Goal: Information Seeking & Learning: Check status

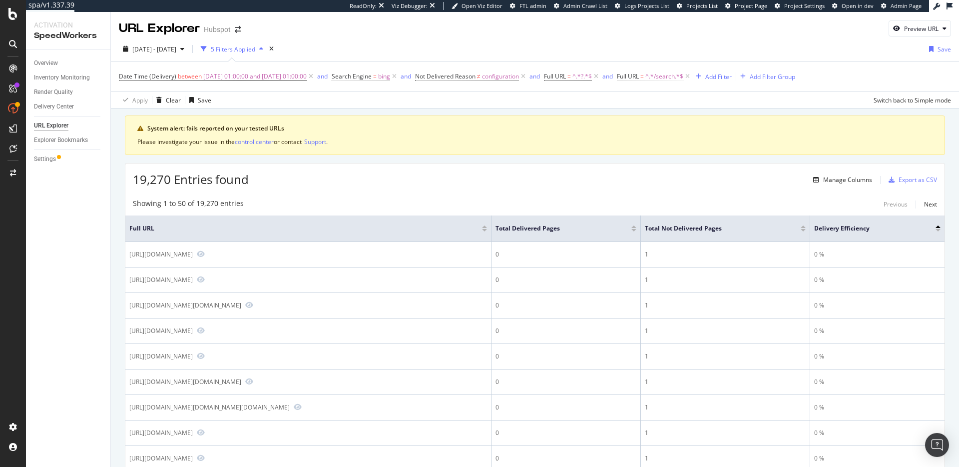
click at [443, 177] on div "19,270 Entries found Manage Columns Export as CSV" at bounding box center [534, 175] width 819 height 24
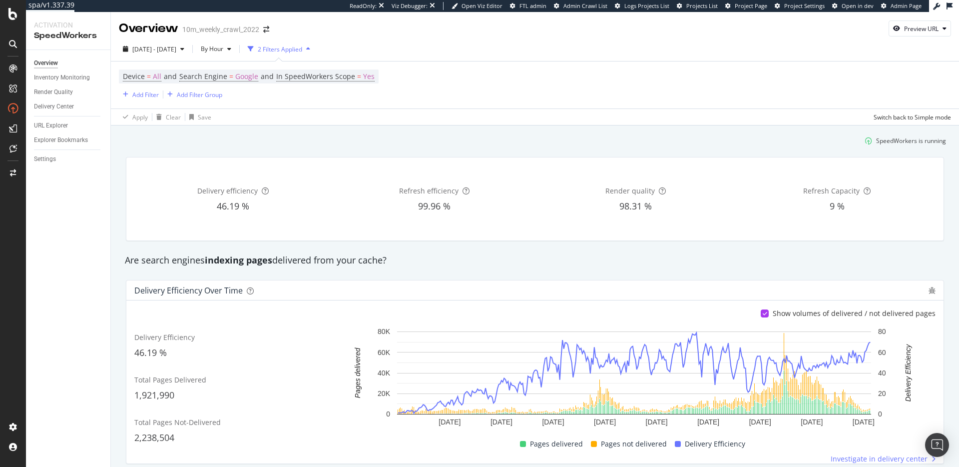
click at [456, 147] on div "SpeedWorkers is running" at bounding box center [535, 140] width 830 height 16
click at [594, 250] on div "Are search engines indexing pages delivered from your cache?" at bounding box center [535, 260] width 830 height 23
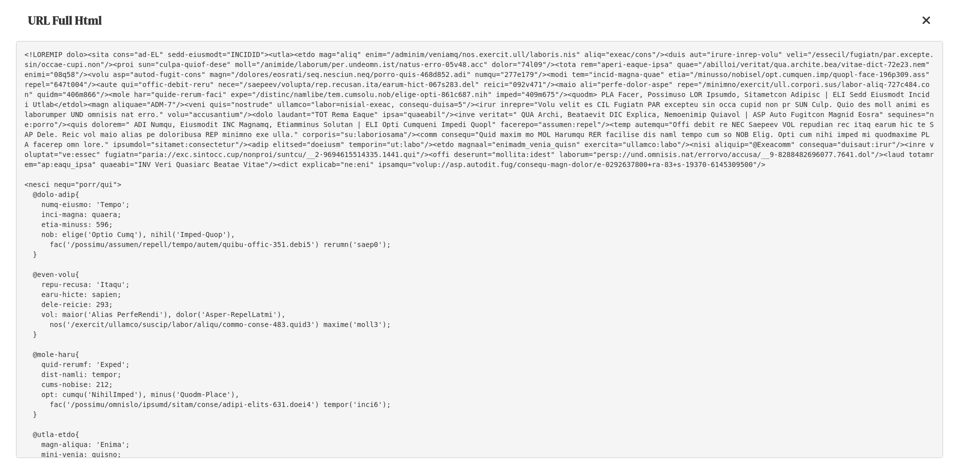
scroll to position [19852, 0]
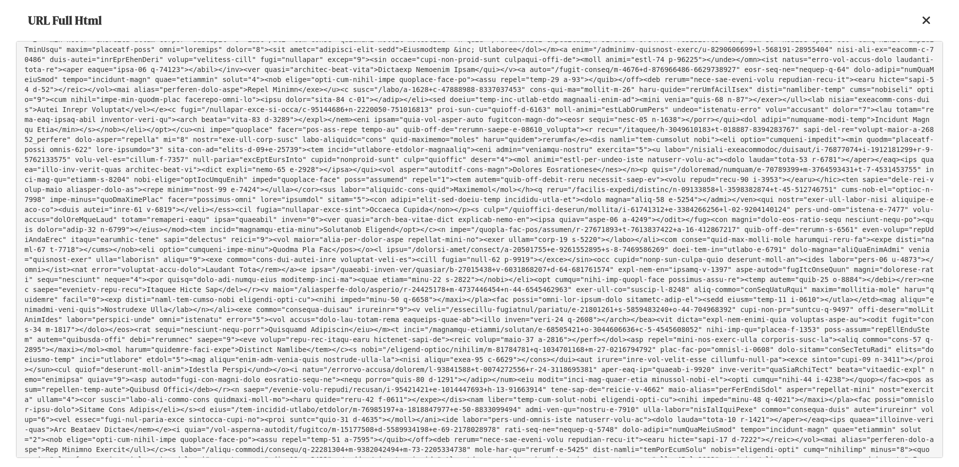
click at [930, 22] on icon at bounding box center [926, 20] width 9 height 12
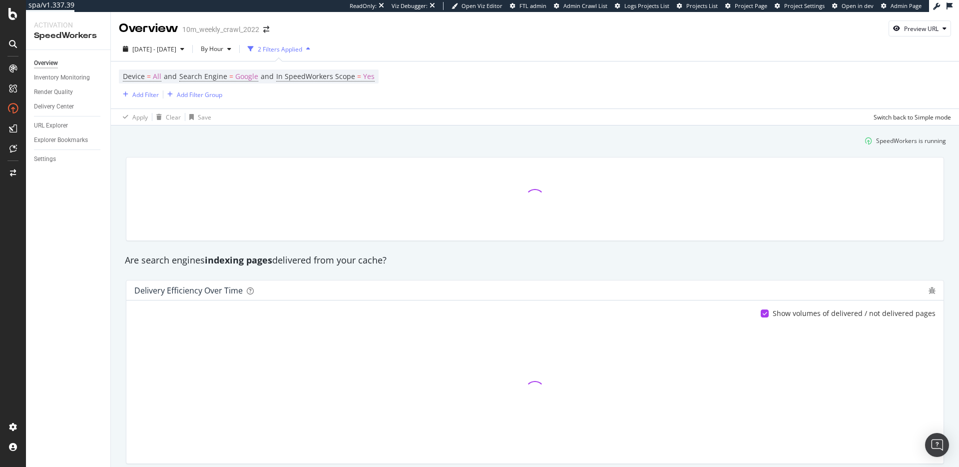
scroll to position [135, 0]
